Goal: Task Accomplishment & Management: Complete application form

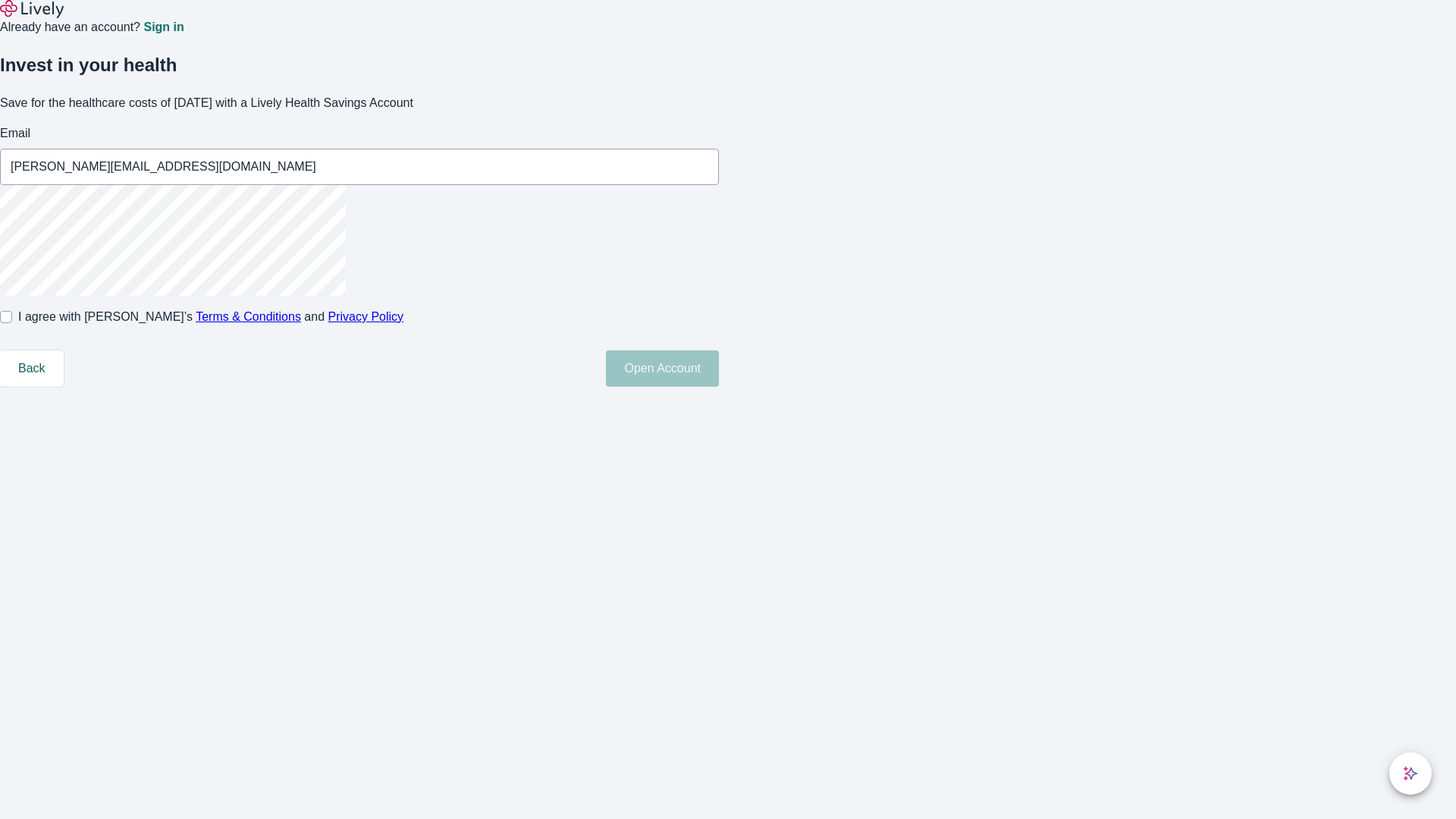
click at [12, 323] on input "I agree with Lively’s Terms & Conditions and Privacy Policy" at bounding box center [6, 316] width 12 height 12
checkbox input "true"
click at [719, 387] on button "Open Account" at bounding box center [662, 369] width 113 height 37
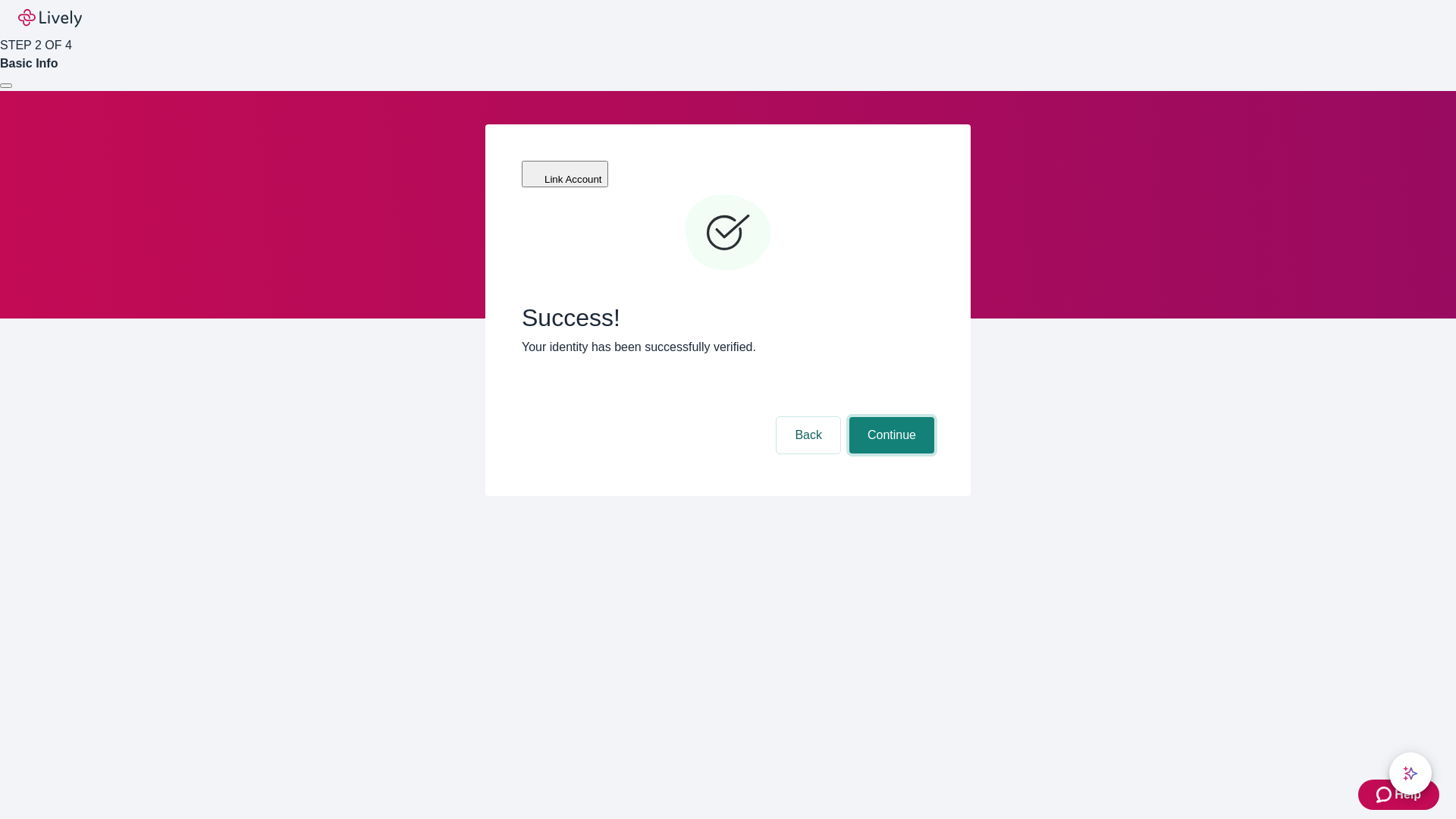
click at [889, 417] on button "Continue" at bounding box center [892, 435] width 85 height 37
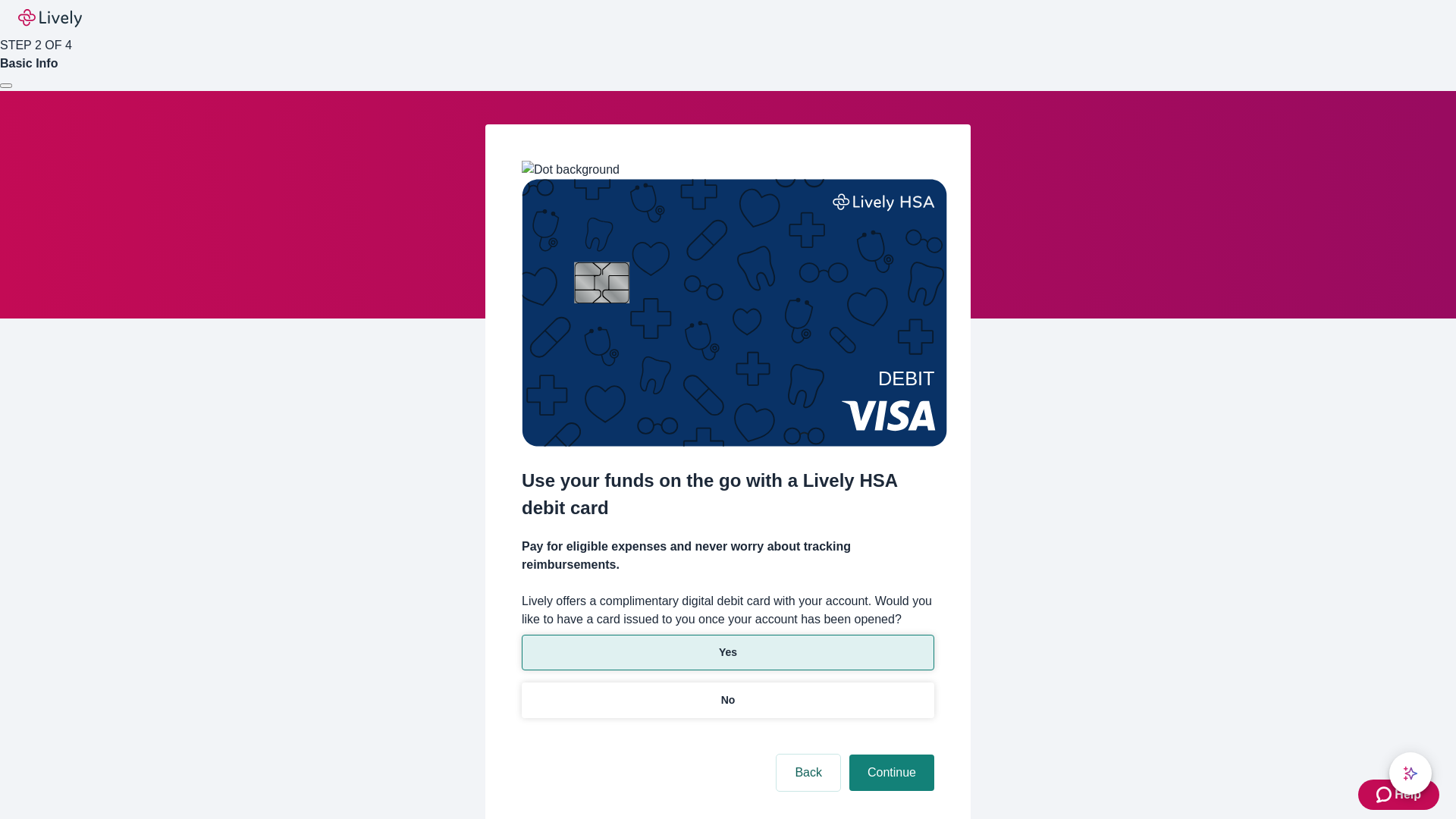
click at [728, 645] on p "Yes" at bounding box center [728, 652] width 18 height 16
click at [889, 754] on button "Continue" at bounding box center [892, 772] width 85 height 37
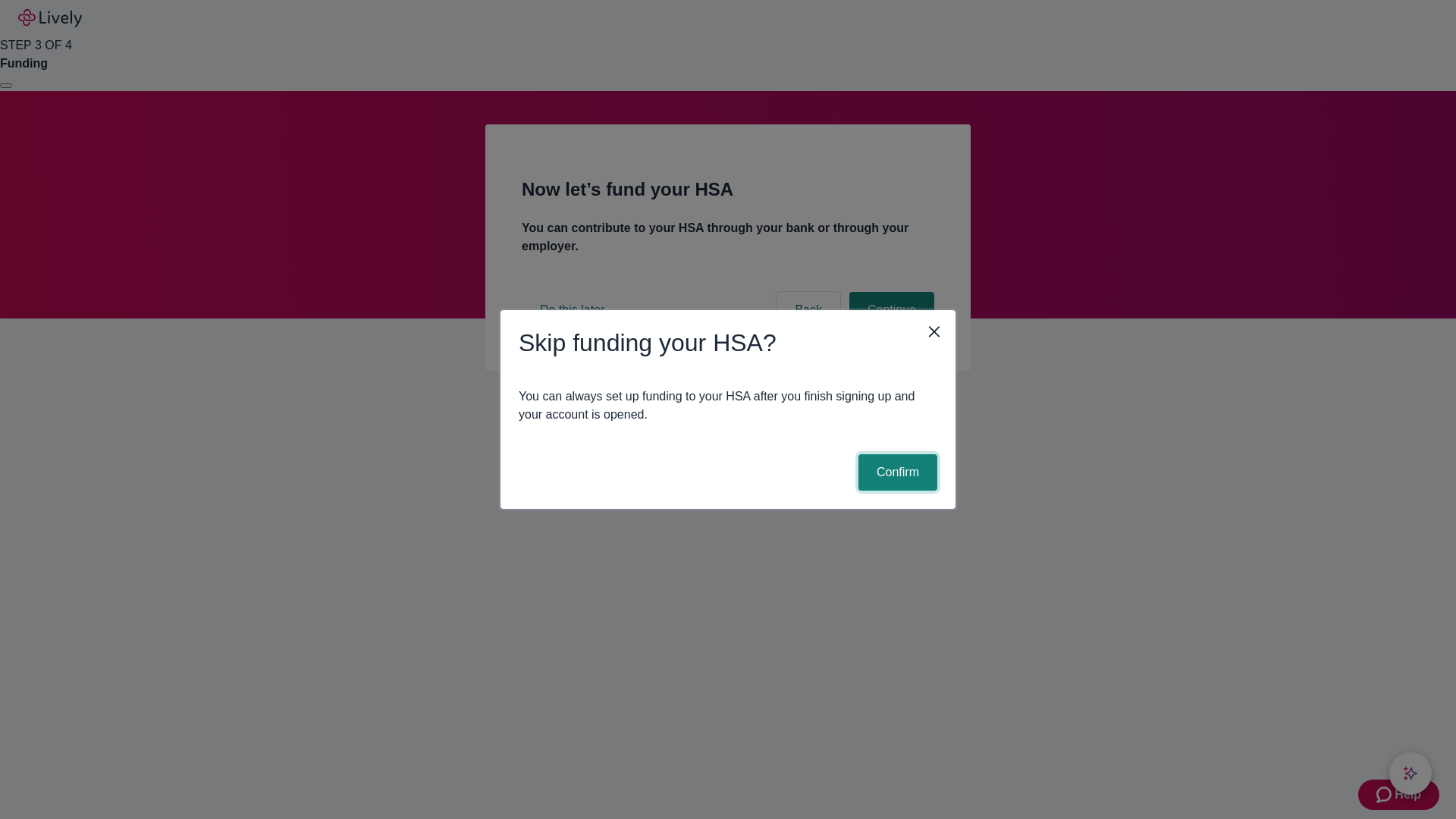
click at [896, 472] on button "Confirm" at bounding box center [898, 472] width 78 height 37
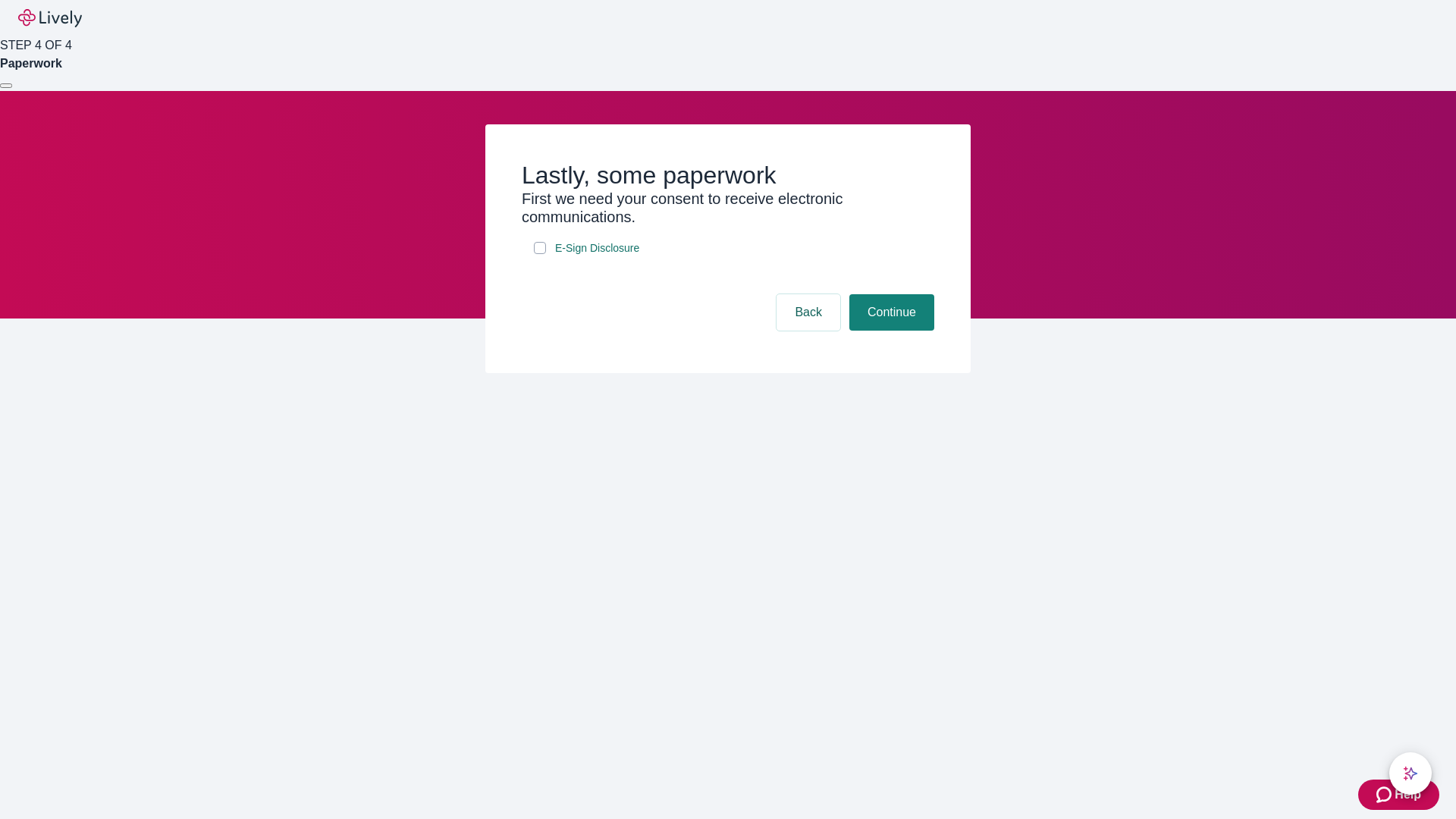
click at [540, 254] on input "E-Sign Disclosure" at bounding box center [540, 248] width 12 height 12
checkbox input "true"
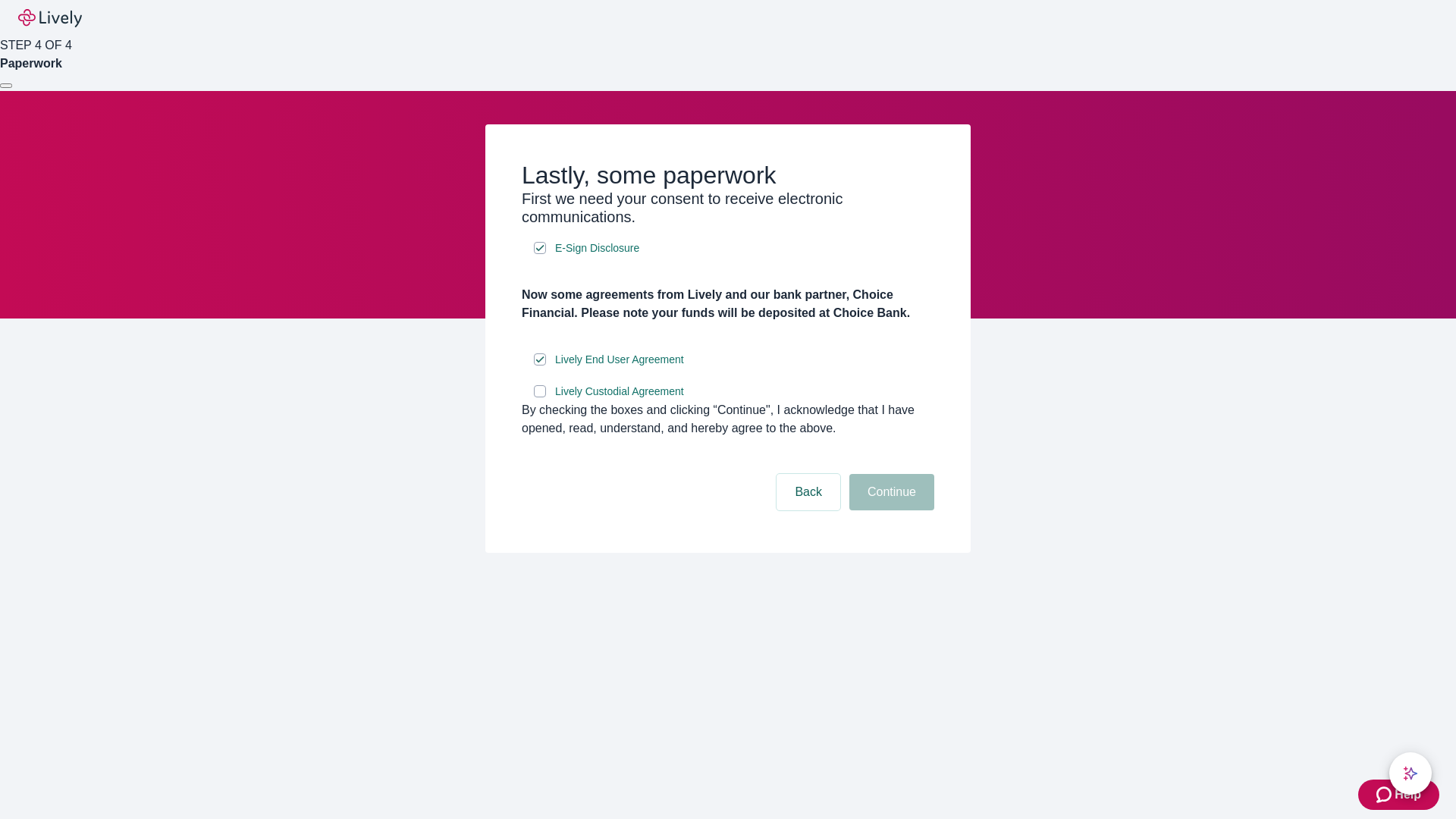
click at [540, 397] on input "Lively Custodial Agreement" at bounding box center [540, 391] width 12 height 12
checkbox input "true"
click at [889, 510] on button "Continue" at bounding box center [892, 492] width 85 height 37
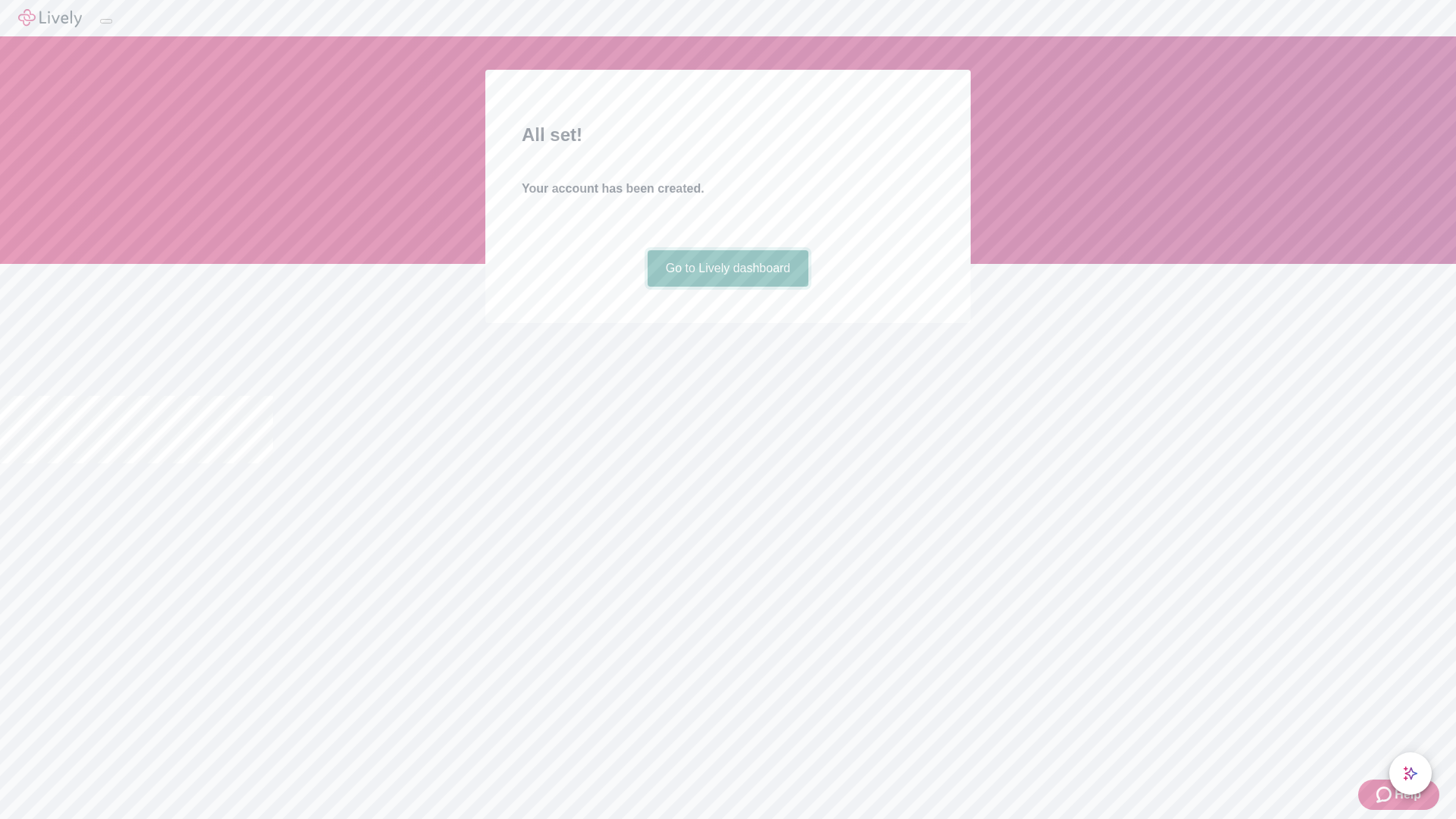
click at [728, 287] on link "Go to Lively dashboard" at bounding box center [728, 268] width 162 height 37
